Goal: Information Seeking & Learning: Check status

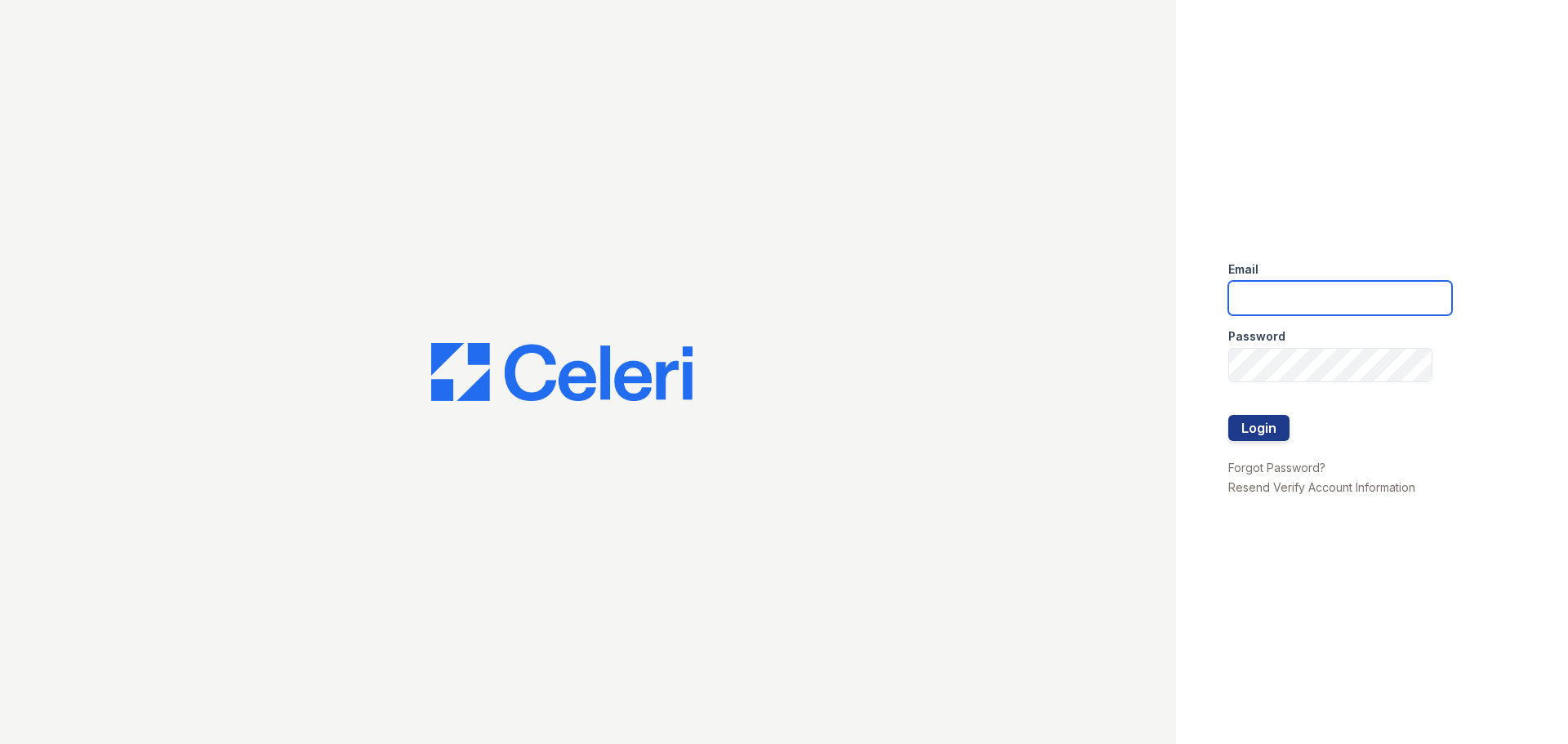
click at [1260, 303] on input "email" at bounding box center [1340, 298] width 224 height 34
type input "Yvette@Redwood-Property.com"
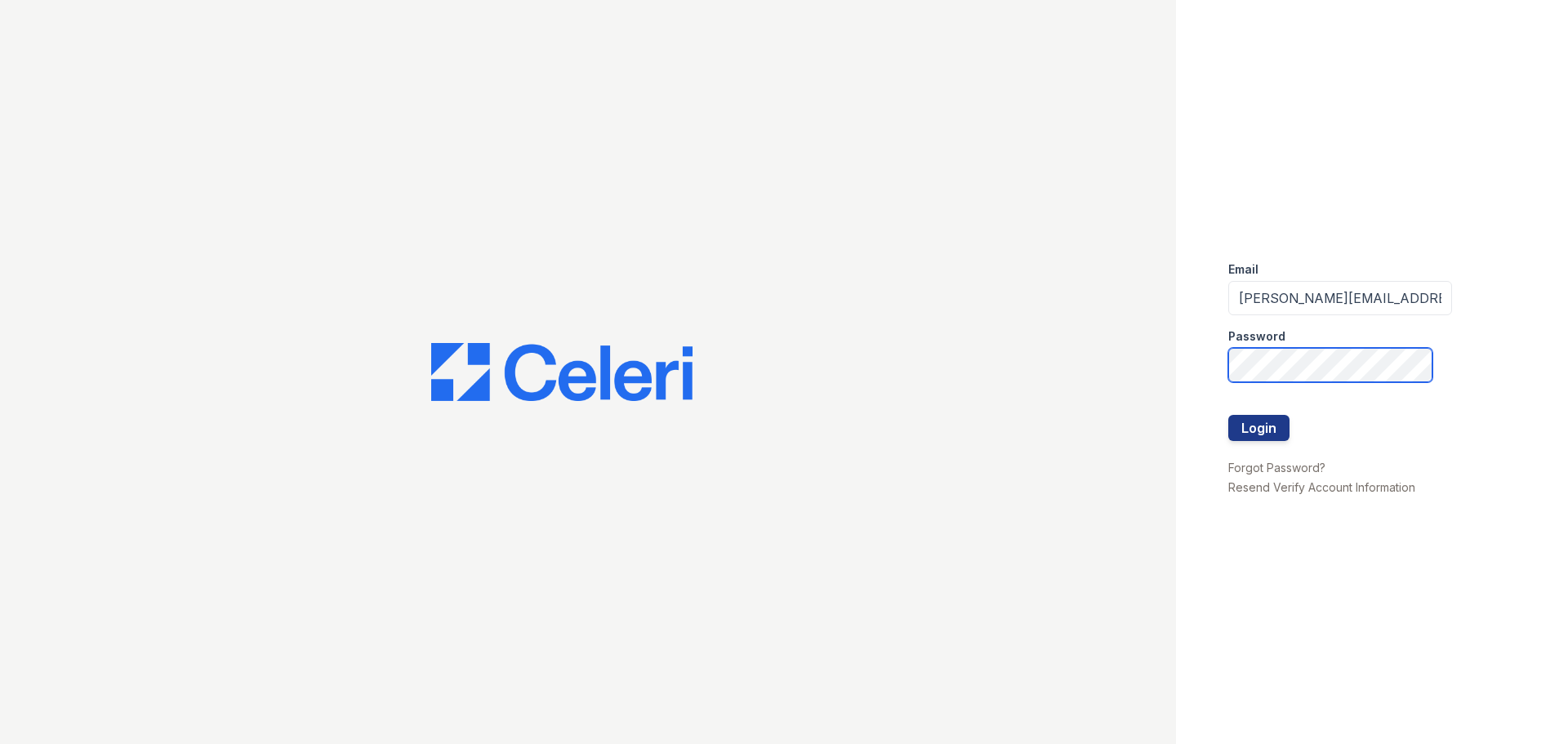
click at [1229, 415] on button "Login" at bounding box center [1259, 427] width 61 height 26
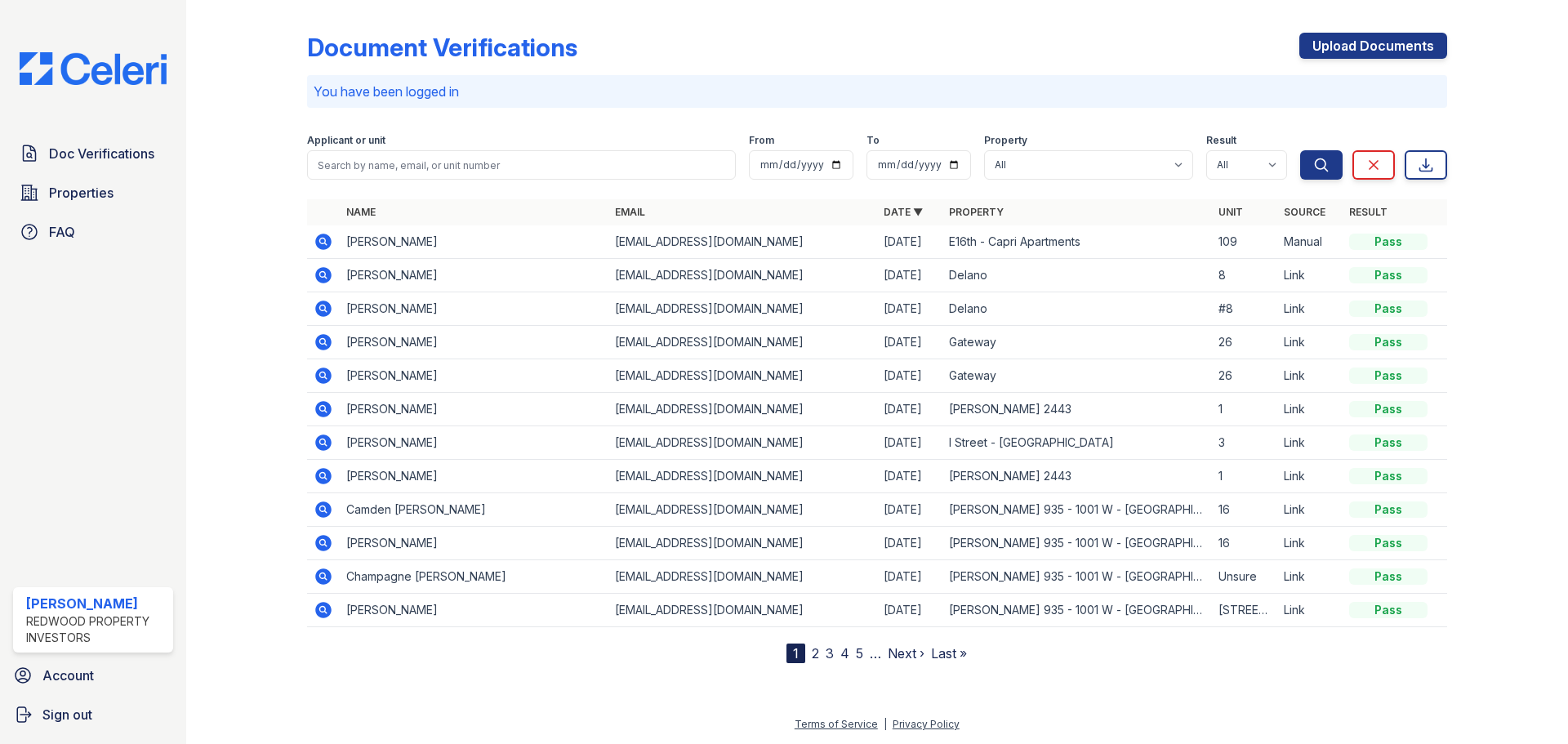
click at [1282, 423] on td "Link" at bounding box center [1310, 410] width 66 height 33
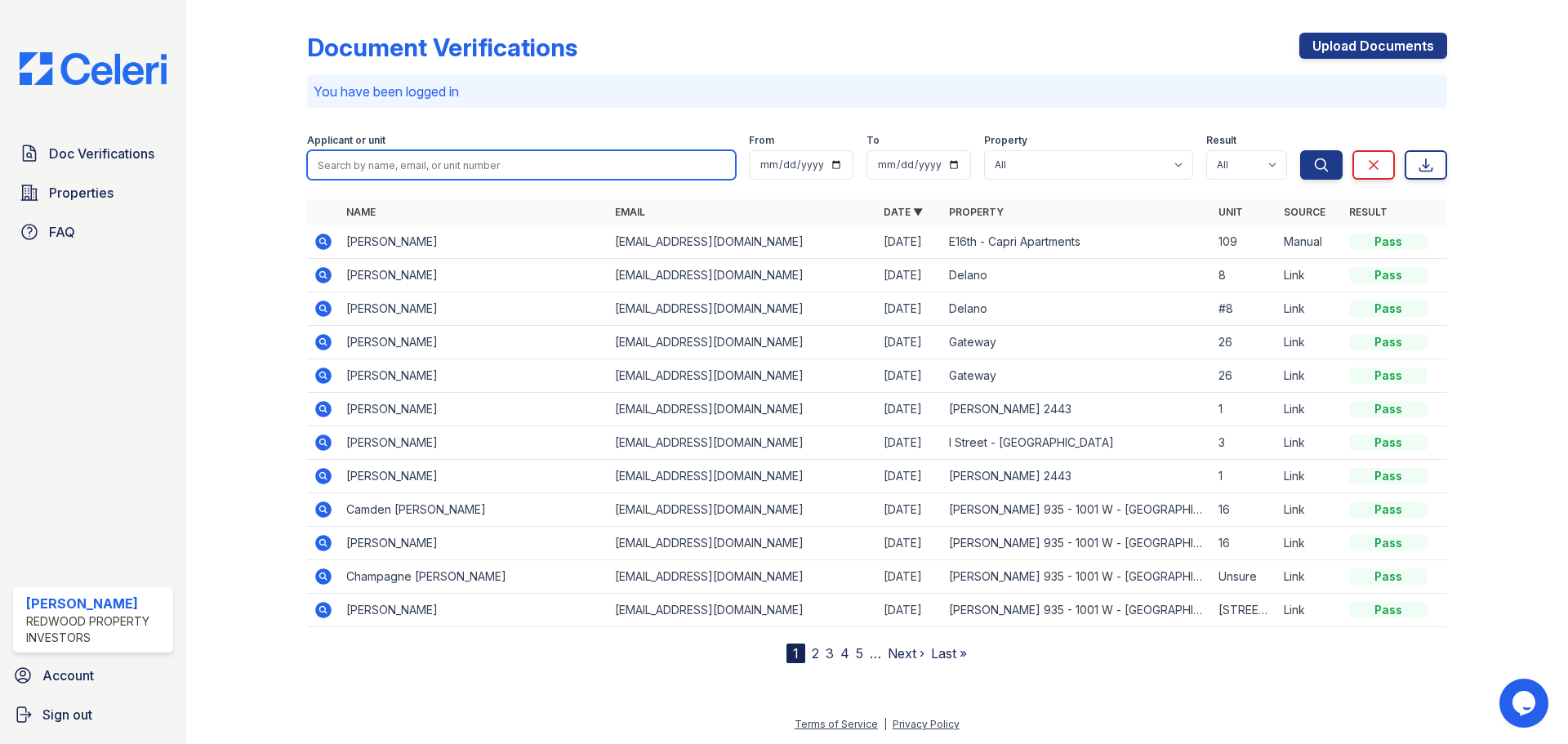
click at [432, 171] on input "search" at bounding box center [521, 165] width 429 height 29
type input "h"
type input "[PERSON_NAME]"
click at [1300, 150] on button "Search" at bounding box center [1321, 165] width 42 height 29
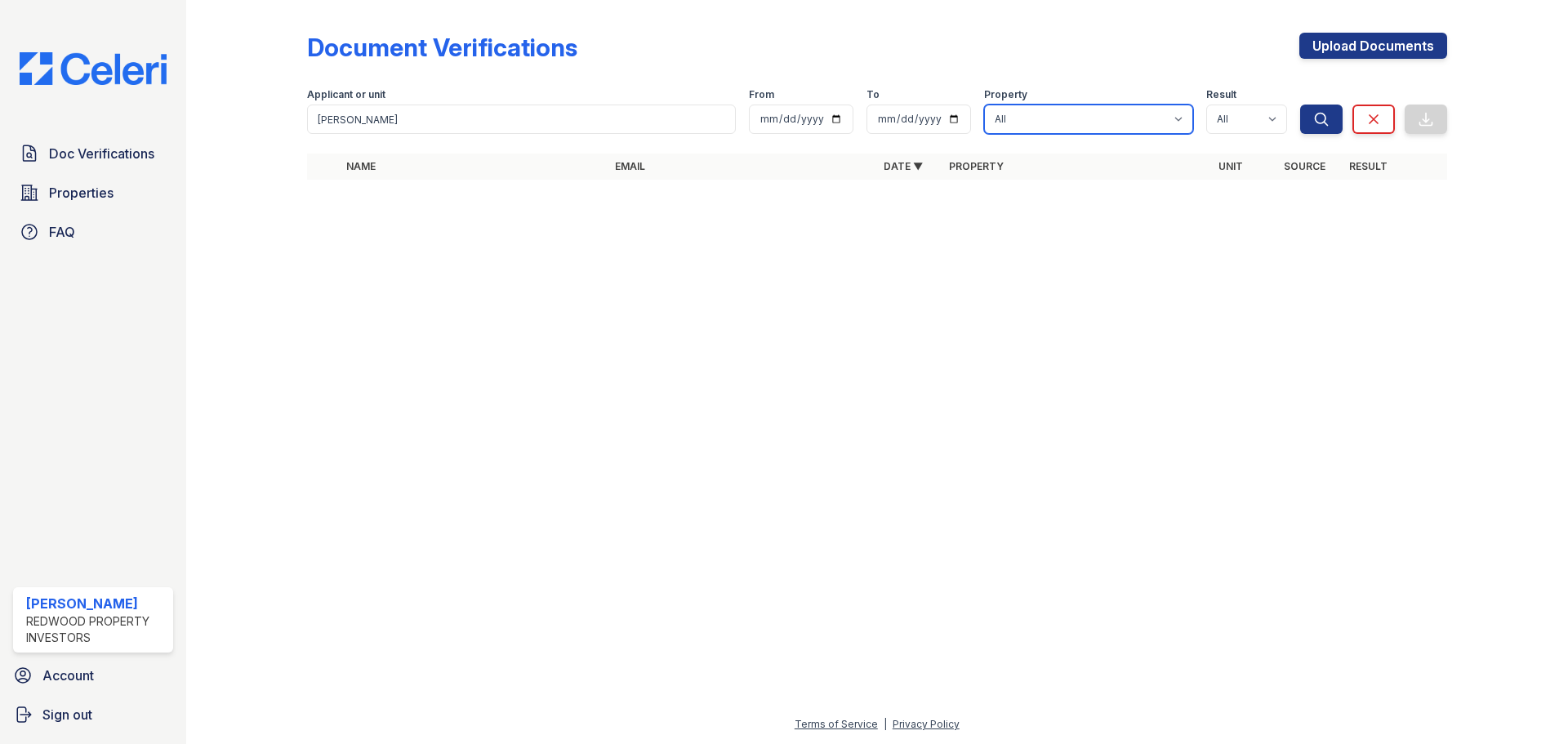
click at [1095, 110] on select "[GEOGRAPHIC_DATA] [GEOGRAPHIC_DATA] – [GEOGRAPHIC_DATA][PERSON_NAME] [GEOGRAPHI…" at bounding box center [1088, 120] width 209 height 29
select select "4439"
click at [985, 105] on select "[GEOGRAPHIC_DATA] [GEOGRAPHIC_DATA] – [GEOGRAPHIC_DATA][PERSON_NAME] [GEOGRAPHI…" at bounding box center [1088, 120] width 209 height 29
click at [1328, 129] on button "Search" at bounding box center [1321, 120] width 42 height 29
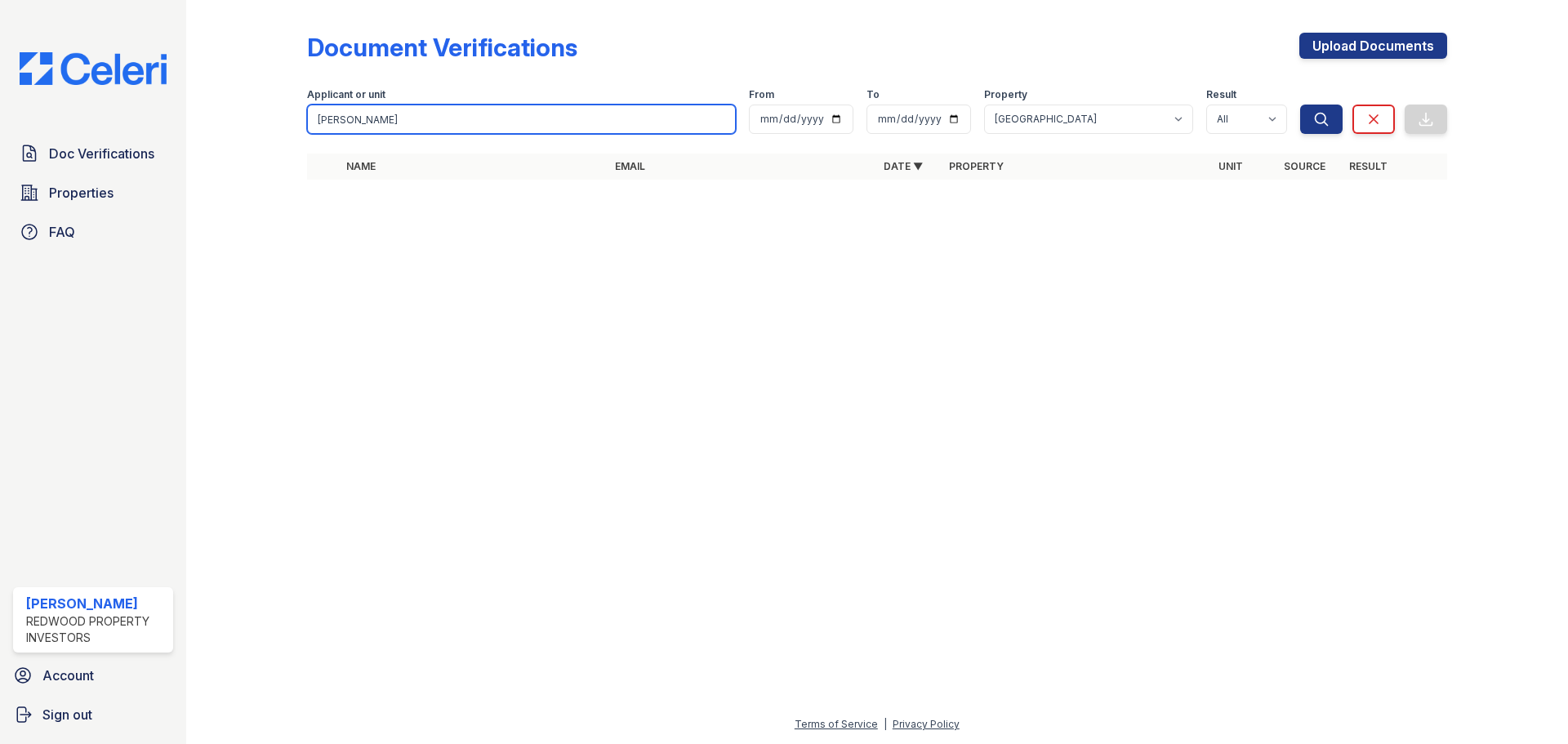
click at [419, 116] on input "[PERSON_NAME]" at bounding box center [521, 120] width 429 height 29
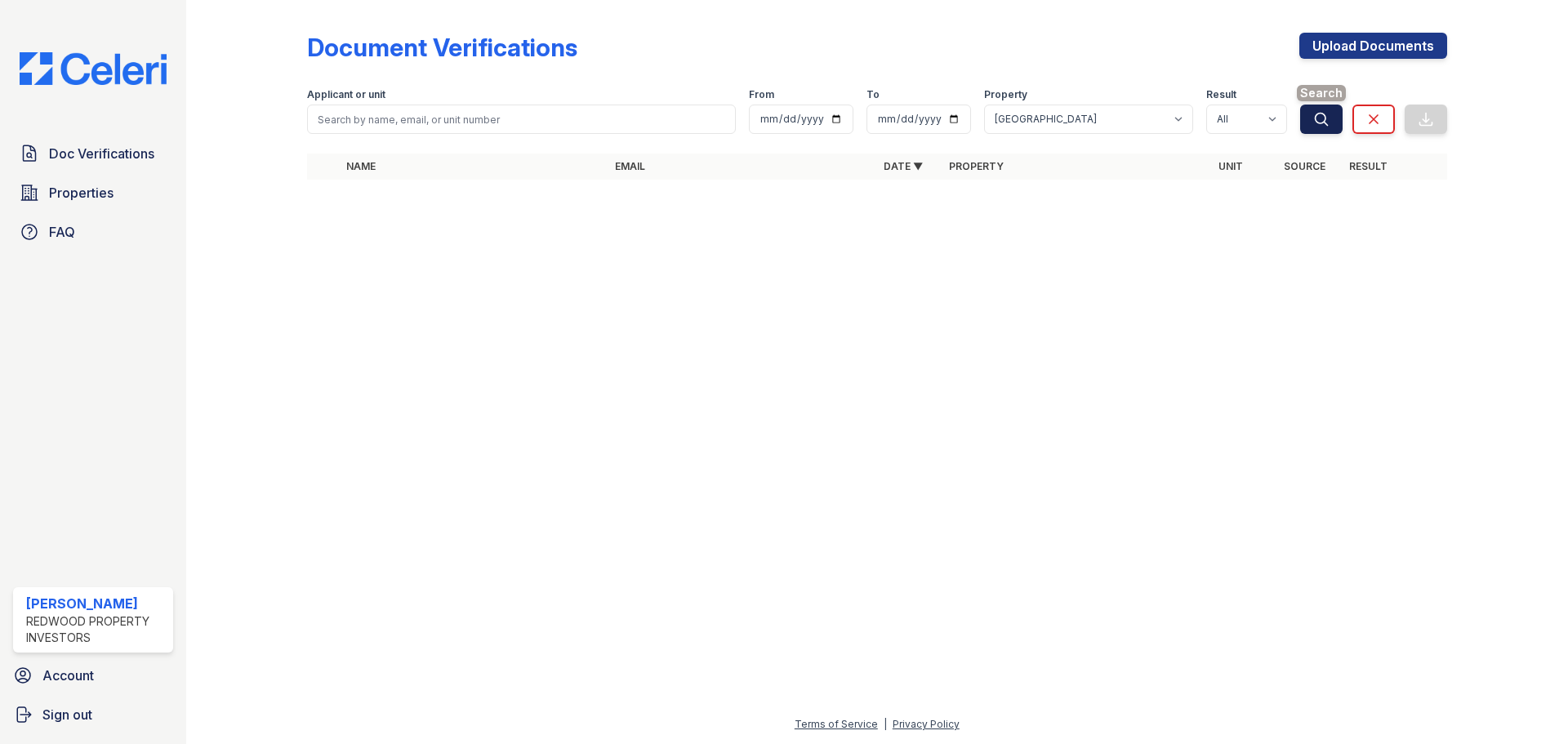
click at [1322, 119] on icon "submit" at bounding box center [1321, 119] width 17 height 17
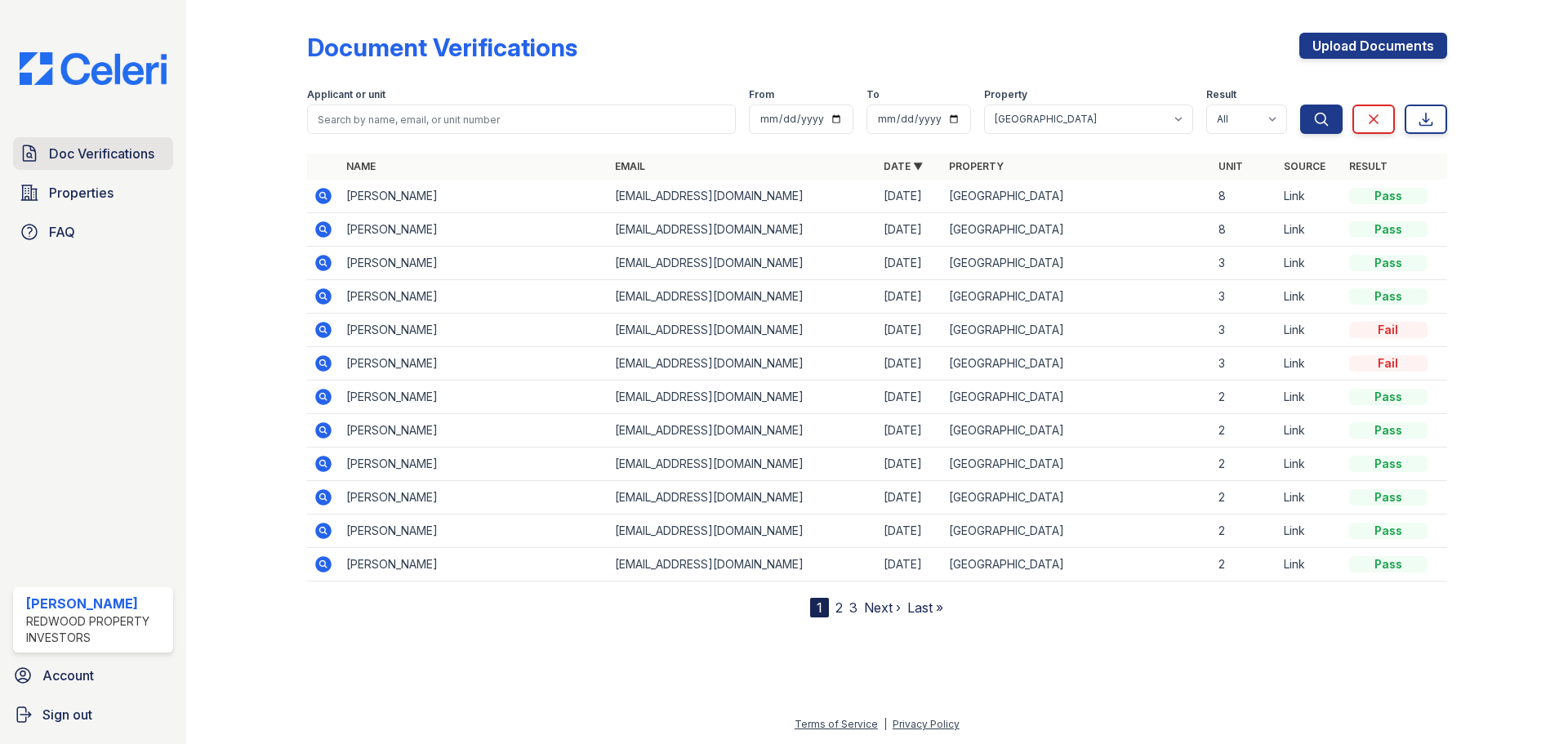
click at [127, 169] on link "Doc Verifications" at bounding box center [92, 153] width 160 height 32
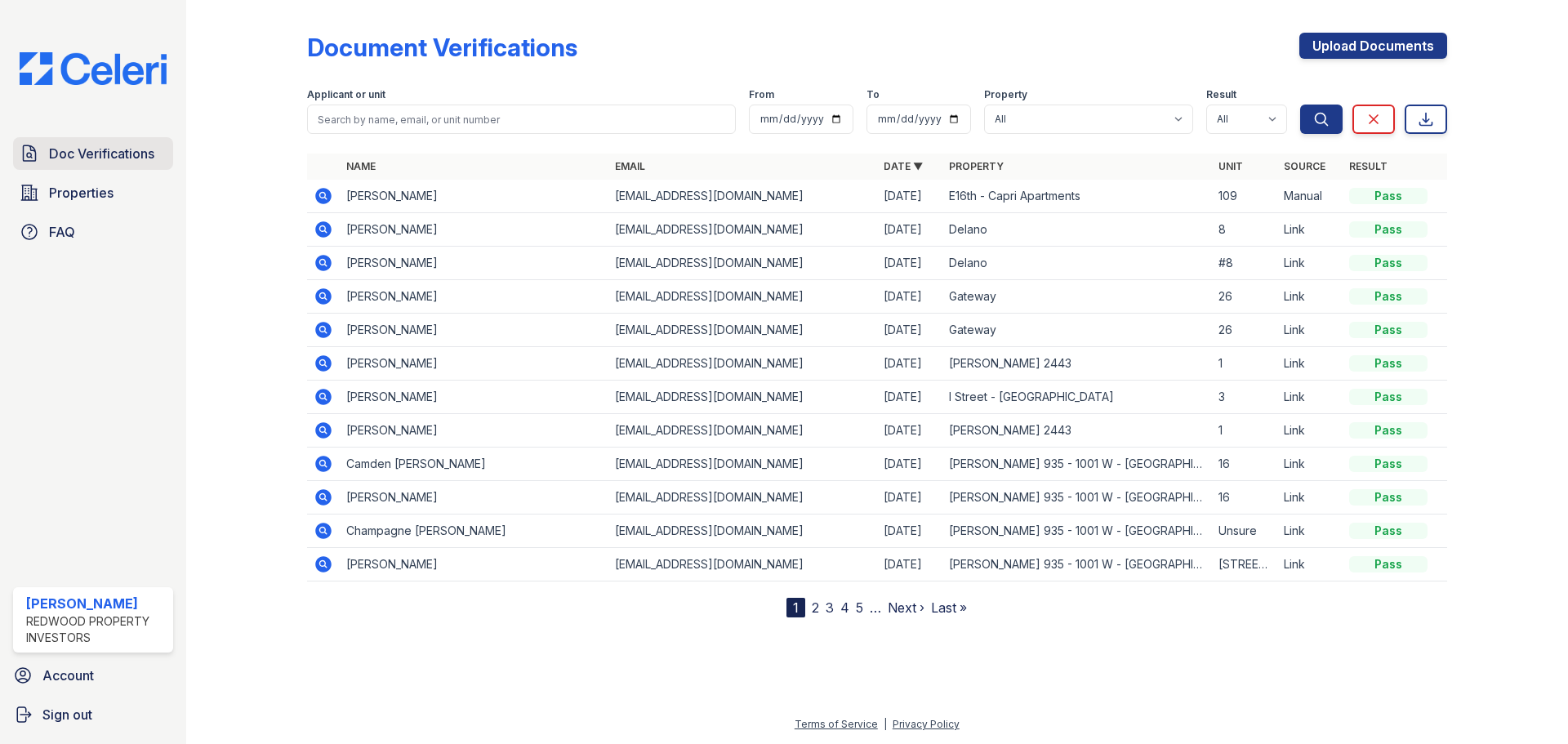
click at [73, 156] on span "Doc Verifications" at bounding box center [101, 154] width 105 height 20
click at [113, 147] on span "Doc Verifications" at bounding box center [101, 154] width 105 height 20
click at [79, 191] on span "Properties" at bounding box center [81, 193] width 65 height 20
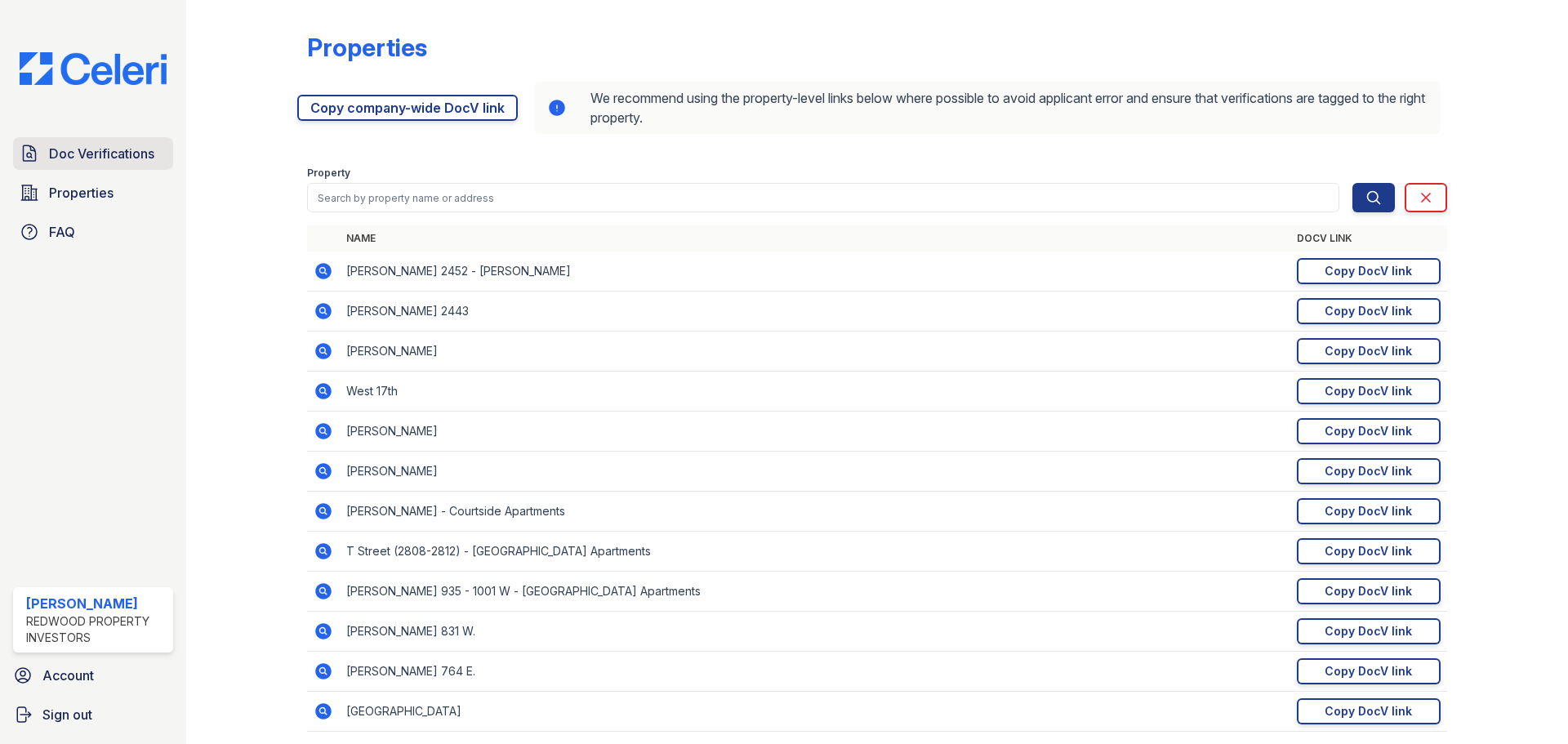
click at [125, 146] on span "Doc Verifications" at bounding box center [101, 154] width 105 height 20
